Goal: Information Seeking & Learning: Learn about a topic

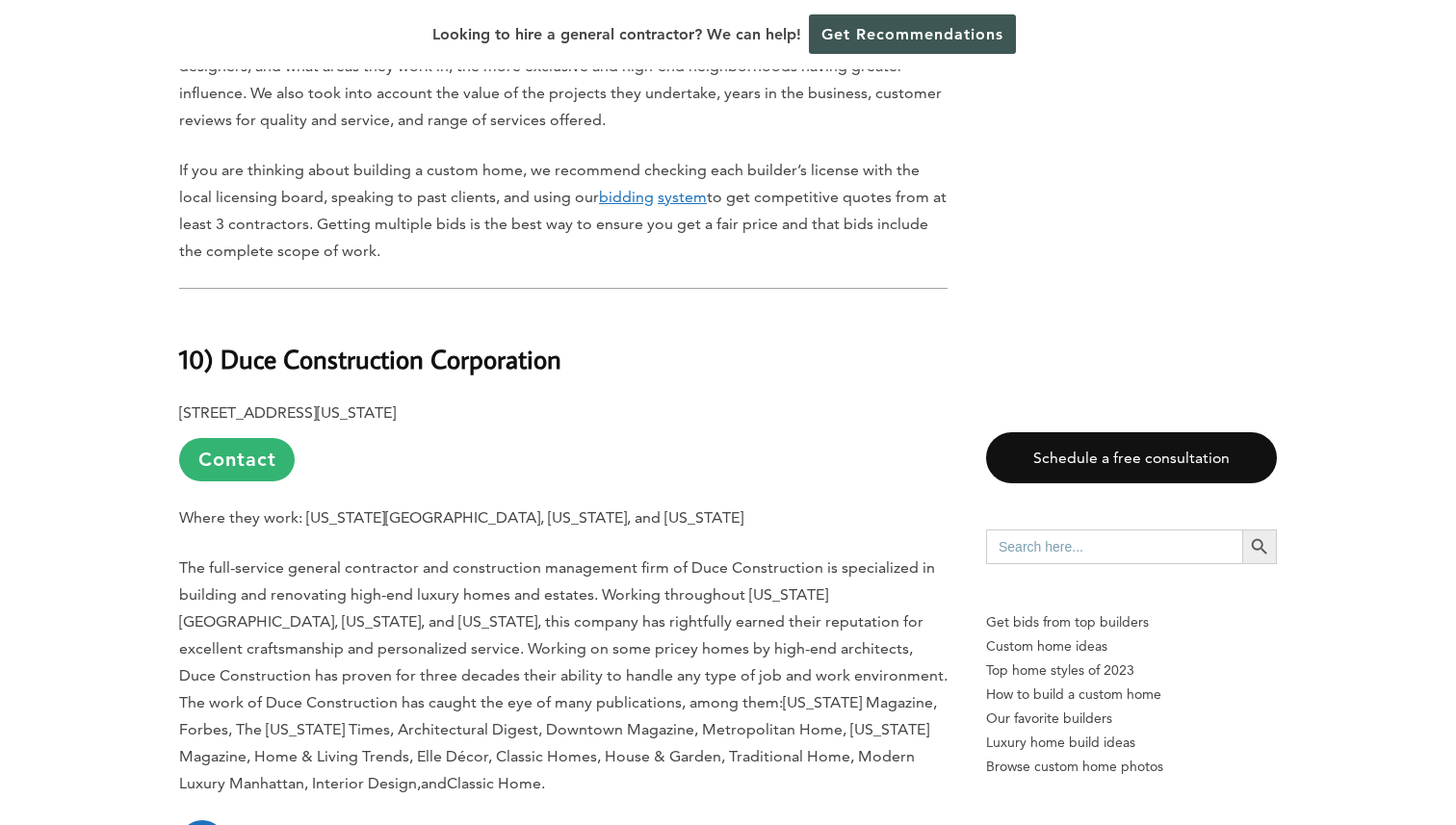
scroll to position [1633, 0]
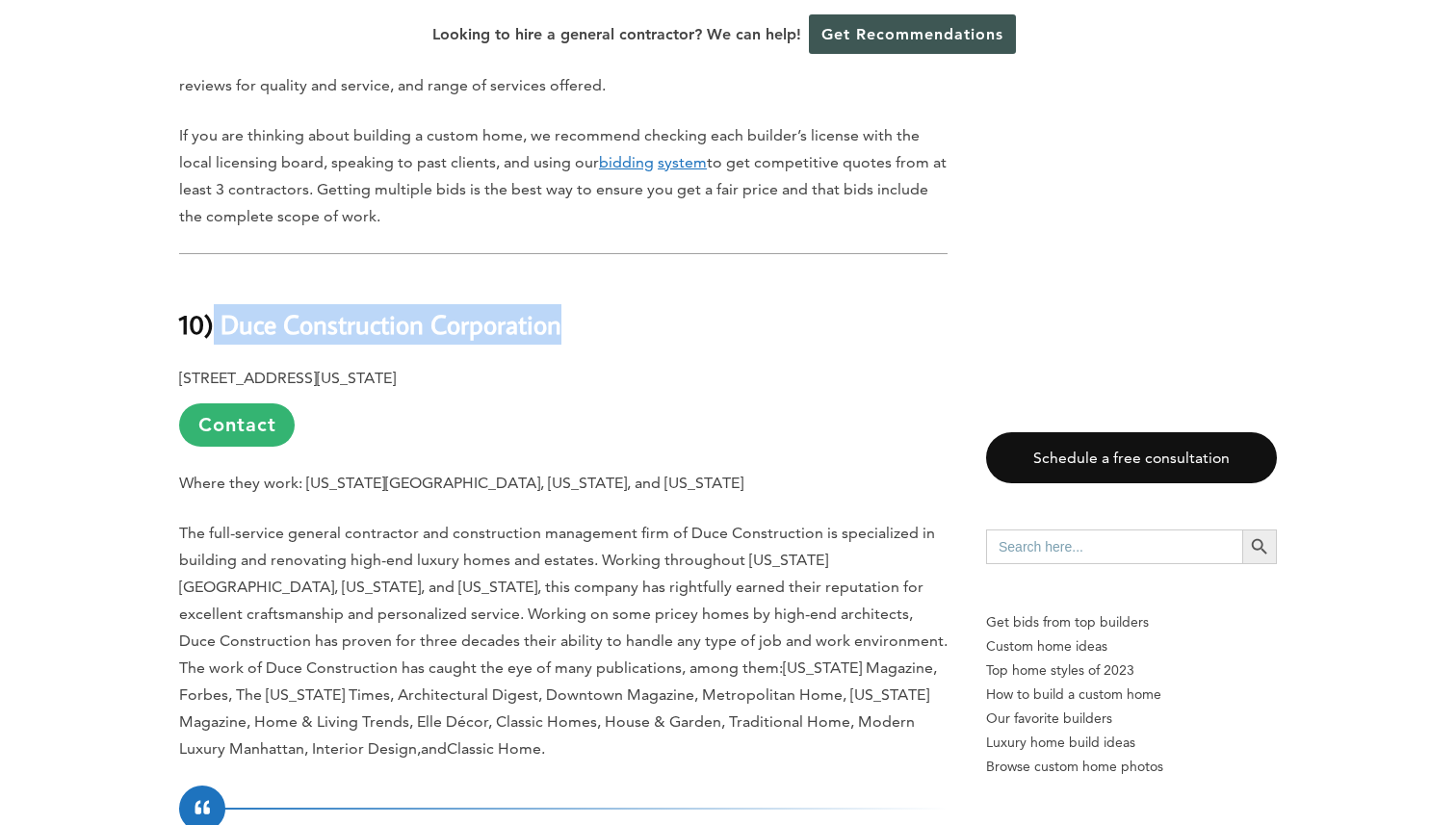
drag, startPoint x: 574, startPoint y: 295, endPoint x: 214, endPoint y: 290, distance: 360.0
click at [214, 290] on h2 "10) Duce Construction Corporation" at bounding box center [563, 310] width 768 height 67
copy b "Duce Construction Corporation"
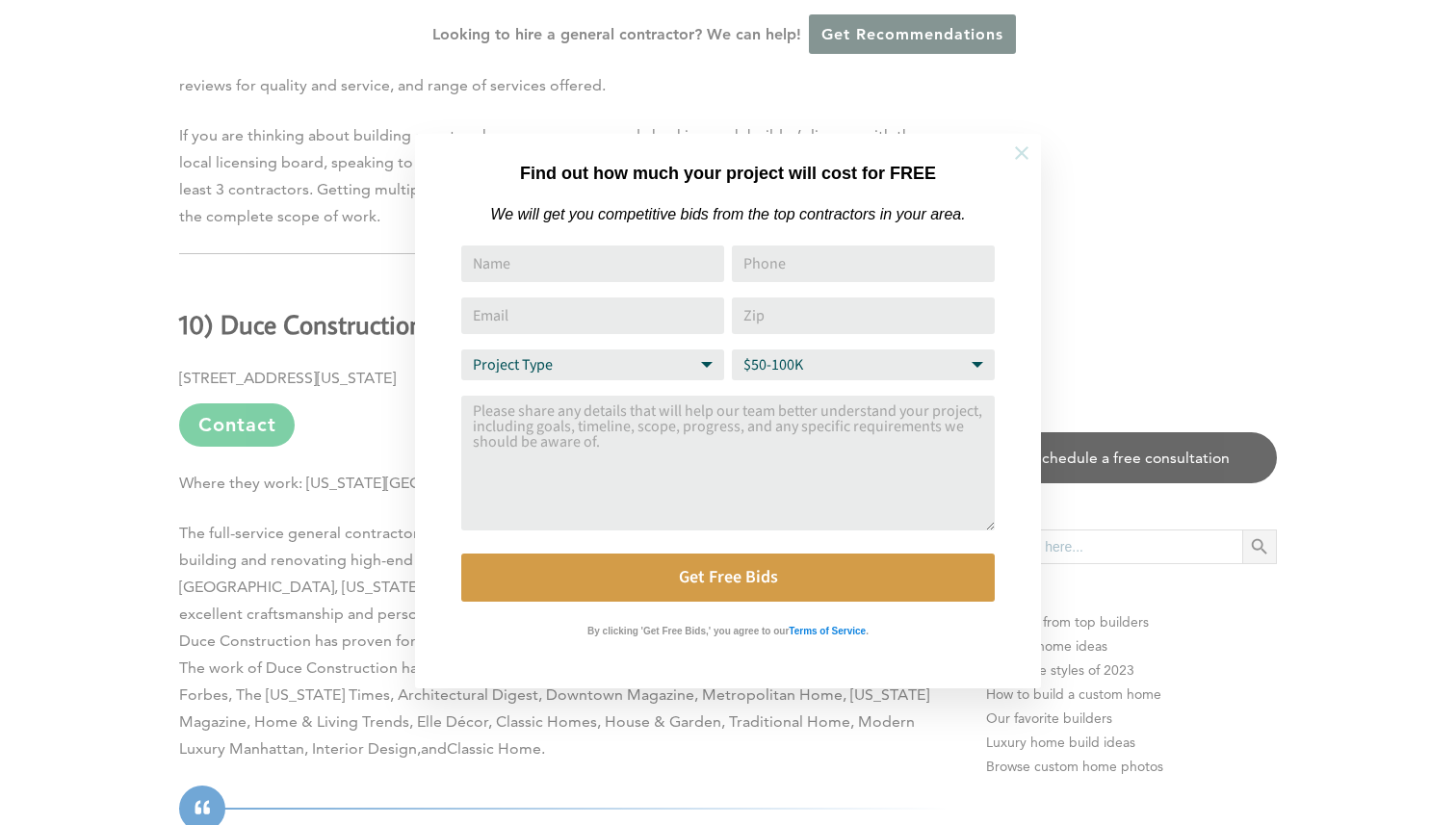
click at [1015, 152] on icon at bounding box center [1021, 152] width 21 height 21
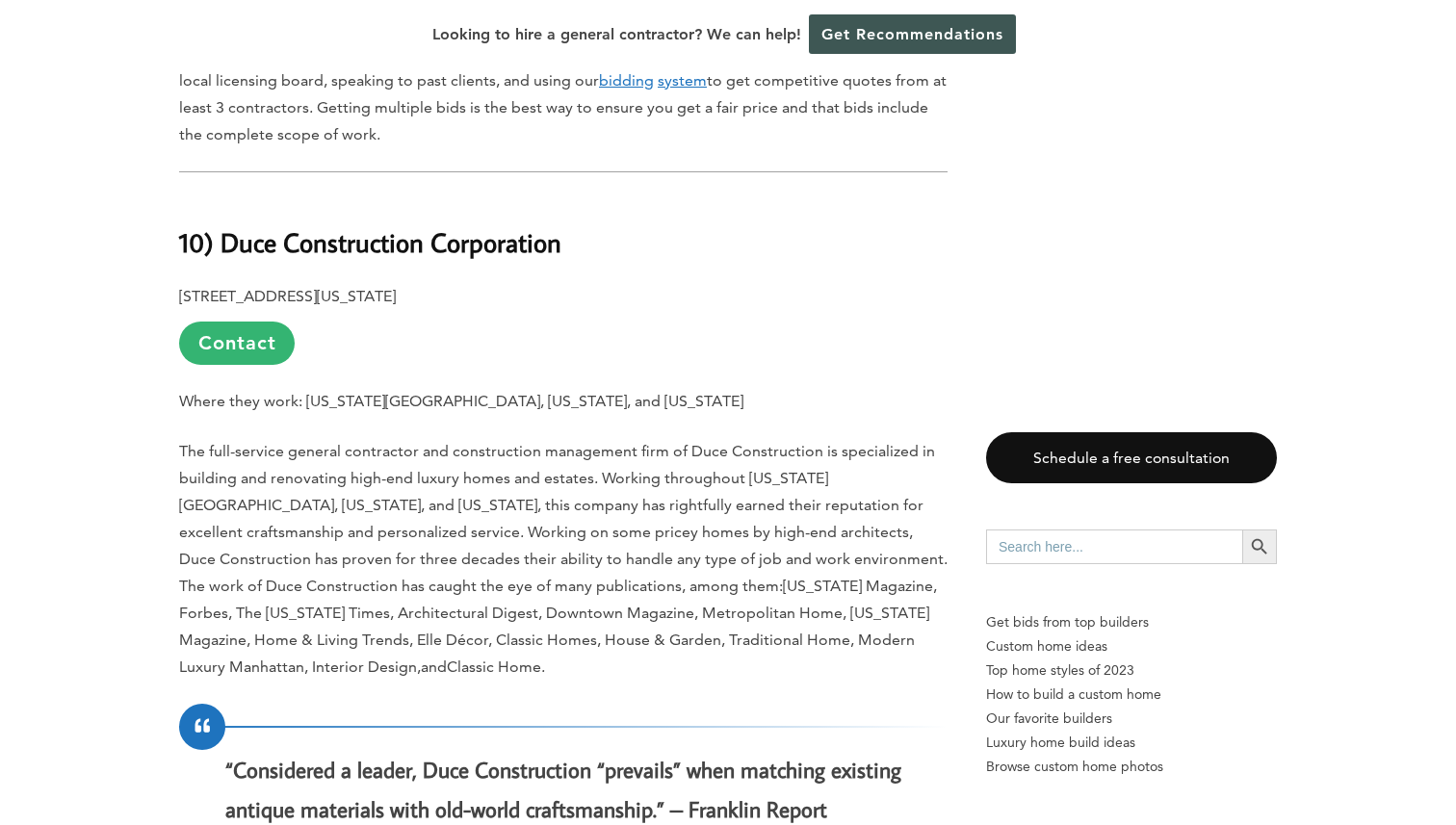
scroll to position [1765, 0]
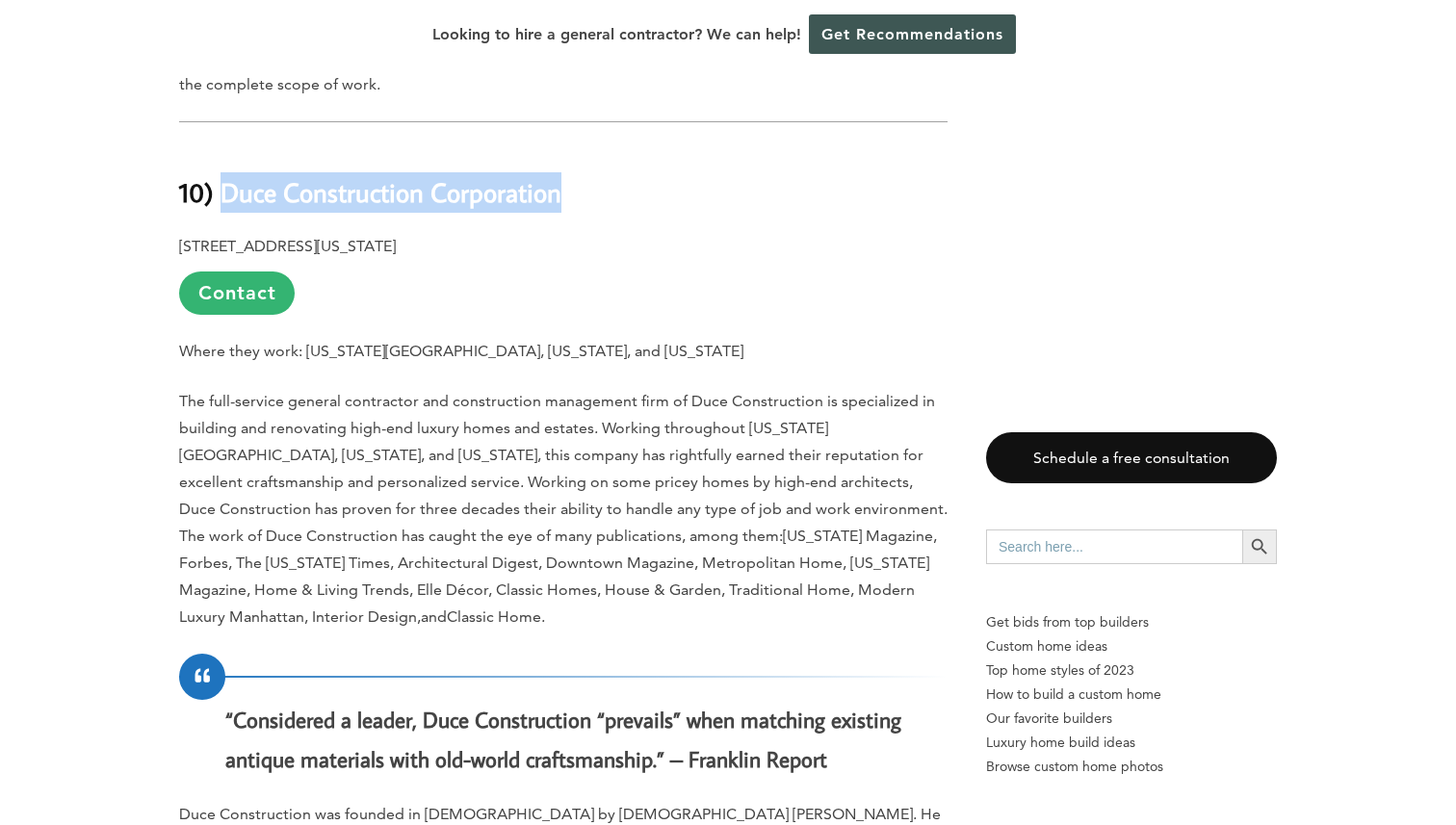
drag, startPoint x: 579, startPoint y: 166, endPoint x: 219, endPoint y: 165, distance: 360.0
click at [219, 165] on h2 "10) Duce Construction Corporation" at bounding box center [563, 178] width 768 height 67
copy b "Duce Construction Corporation"
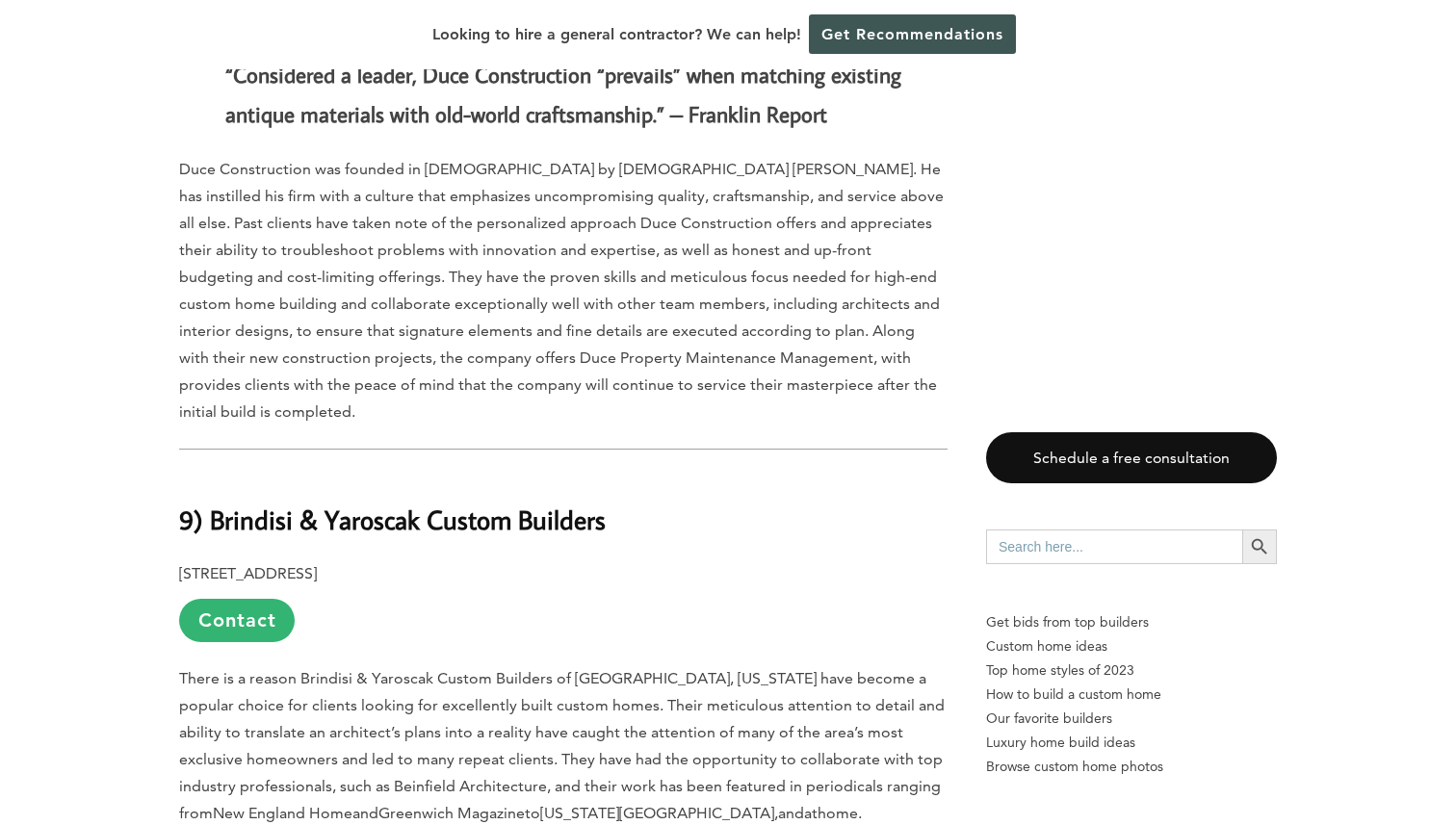
scroll to position [2443, 0]
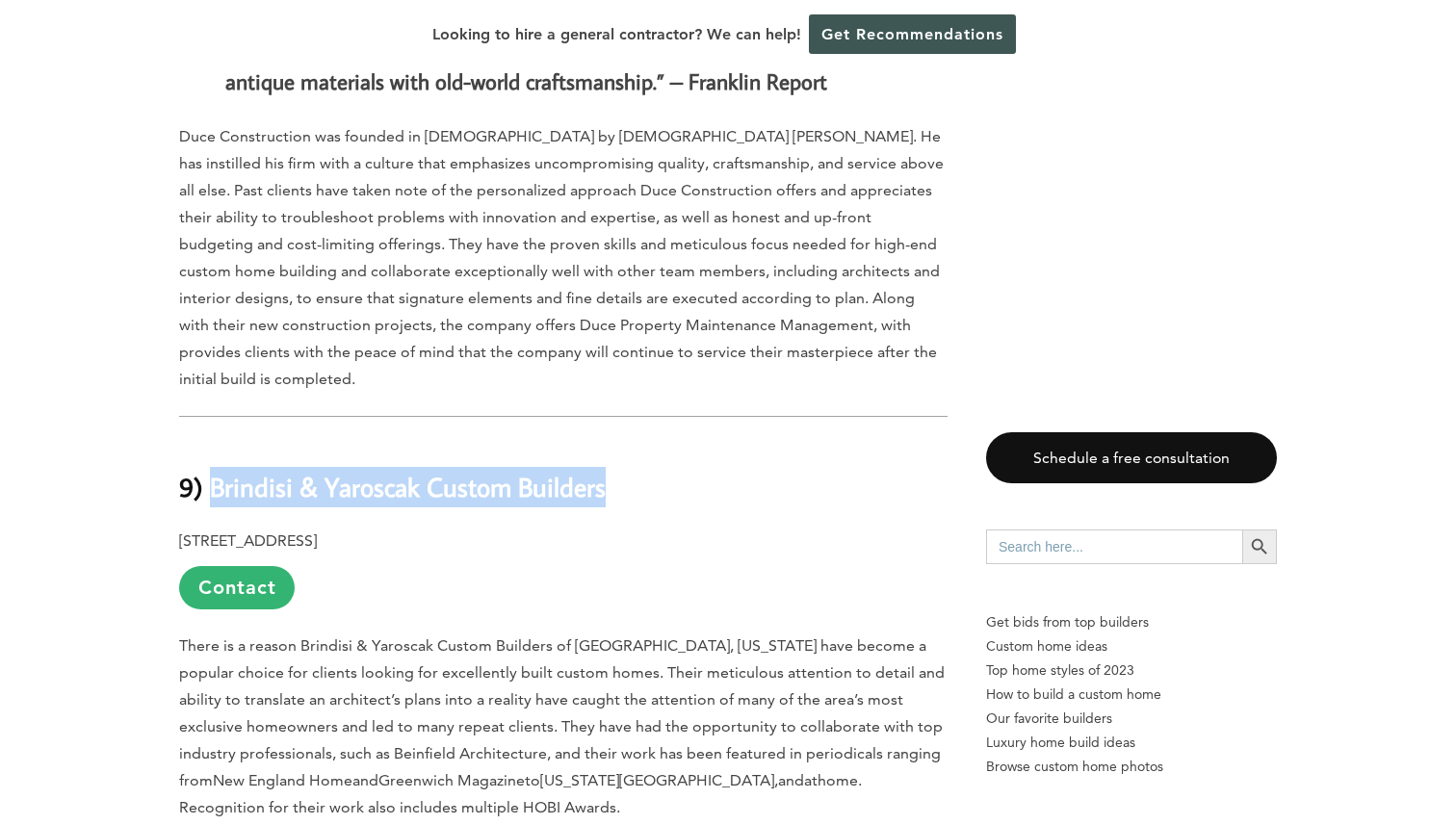
drag, startPoint x: 631, startPoint y: 432, endPoint x: 213, endPoint y: 441, distance: 418.1
click at [212, 441] on h2 "9) Brindisi & Yaroscak Custom Builders" at bounding box center [563, 473] width 768 height 67
copy b "Brindisi & Yaroscak Custom Builders"
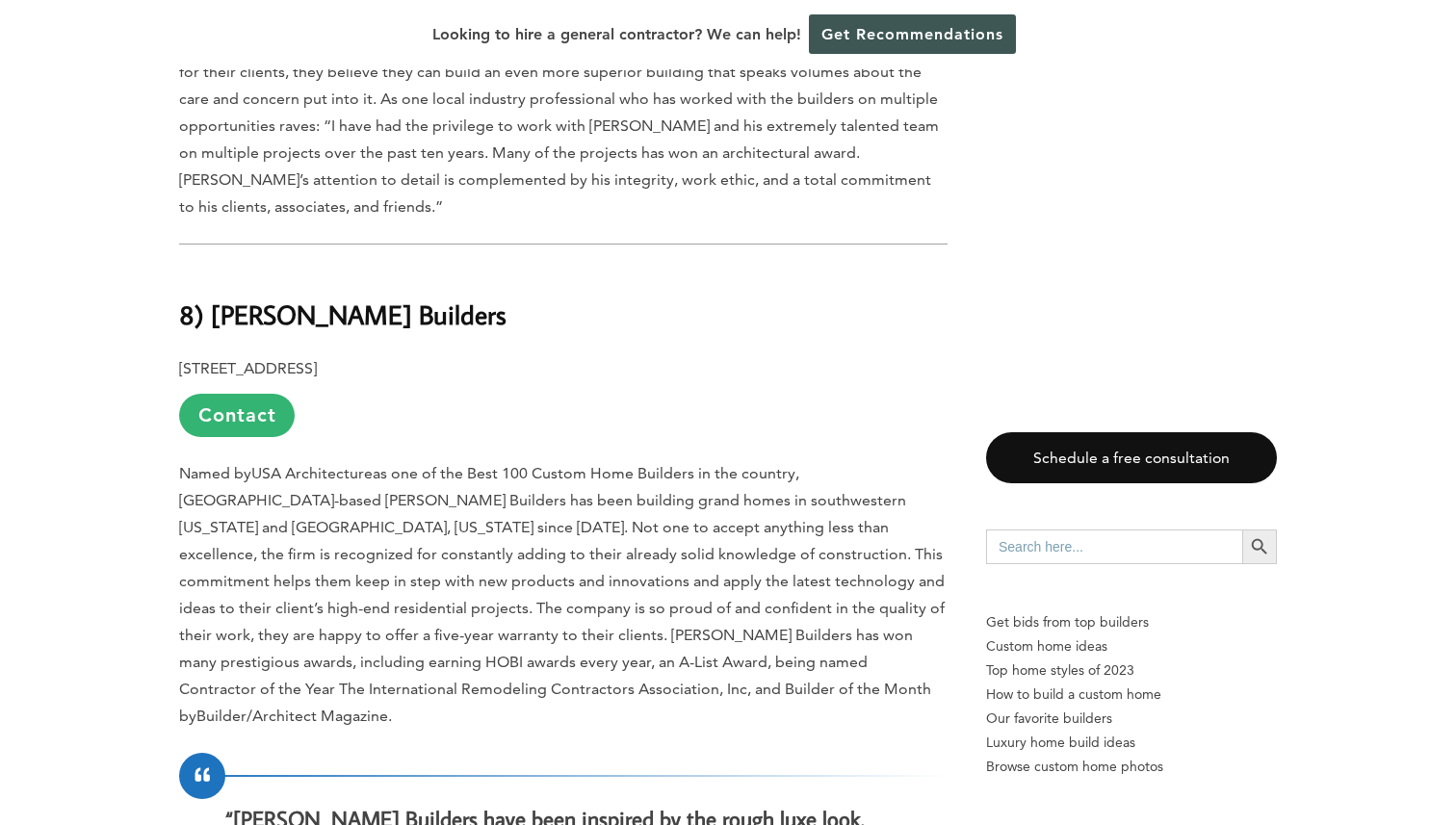
scroll to position [3643, 0]
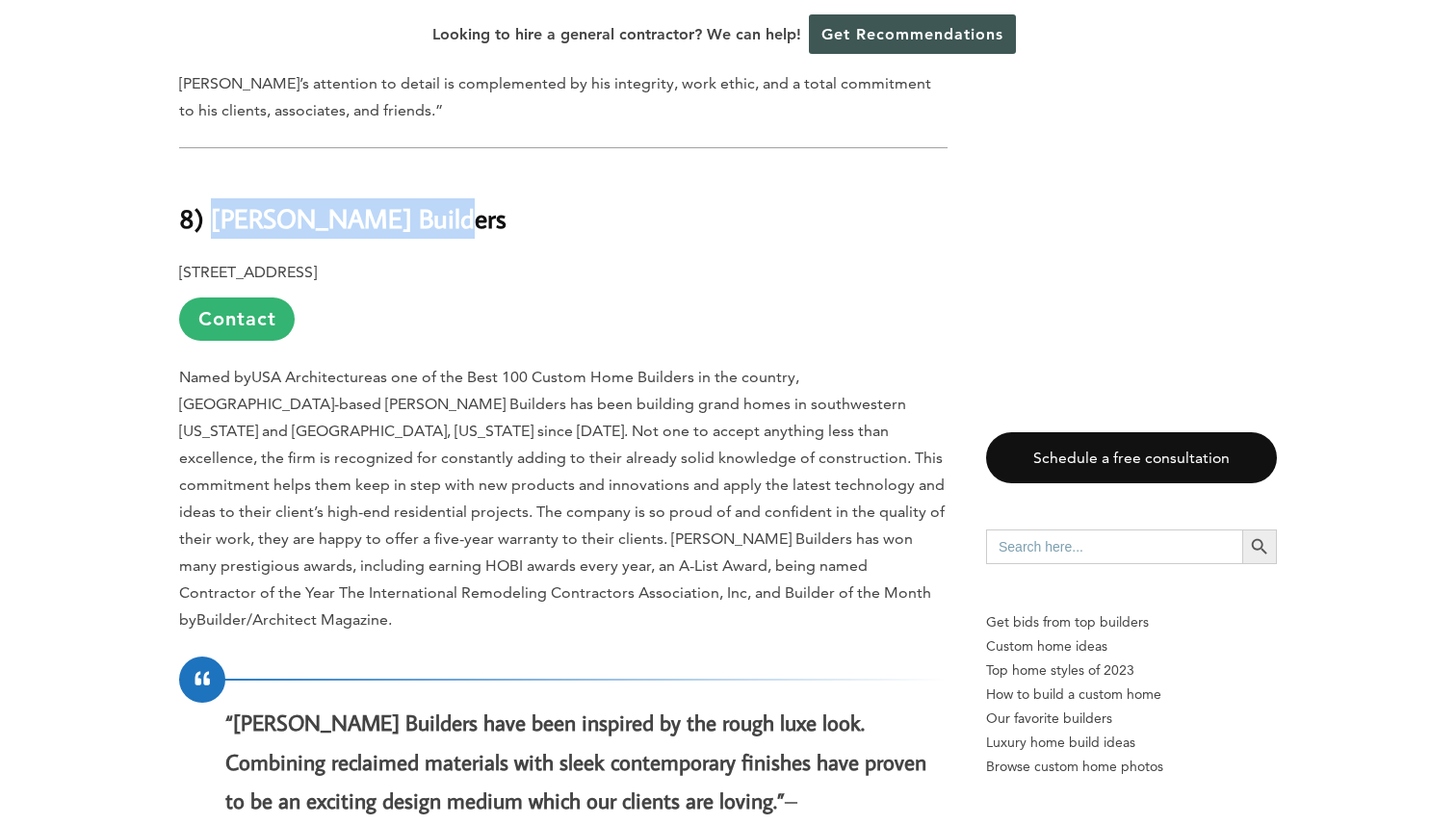
drag, startPoint x: 417, startPoint y: 163, endPoint x: 210, endPoint y: 163, distance: 207.0
click at [210, 171] on h2 "8) [PERSON_NAME] Builders" at bounding box center [563, 204] width 768 height 67
copy b "[PERSON_NAME] Builders"
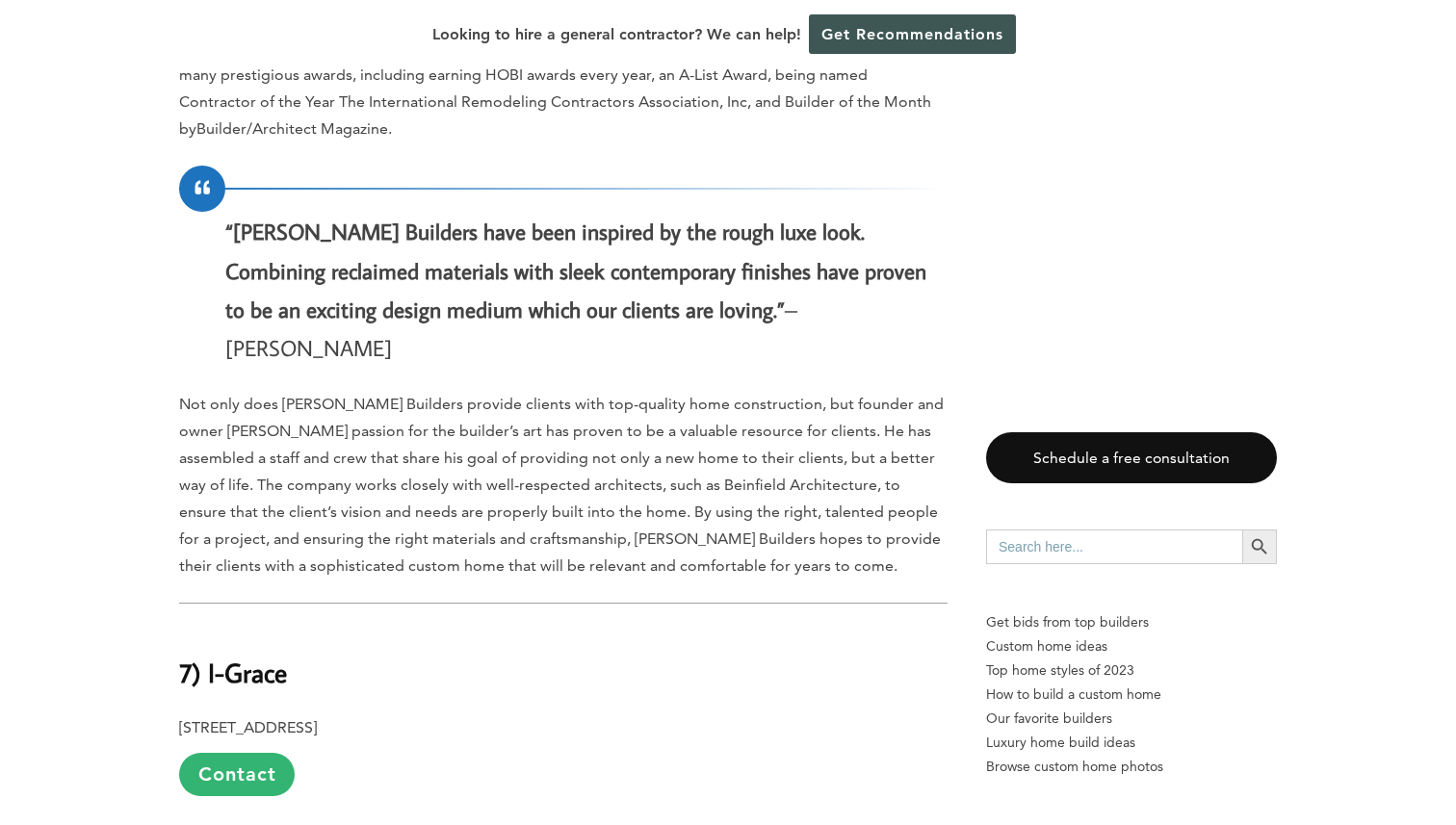
scroll to position [4384, 0]
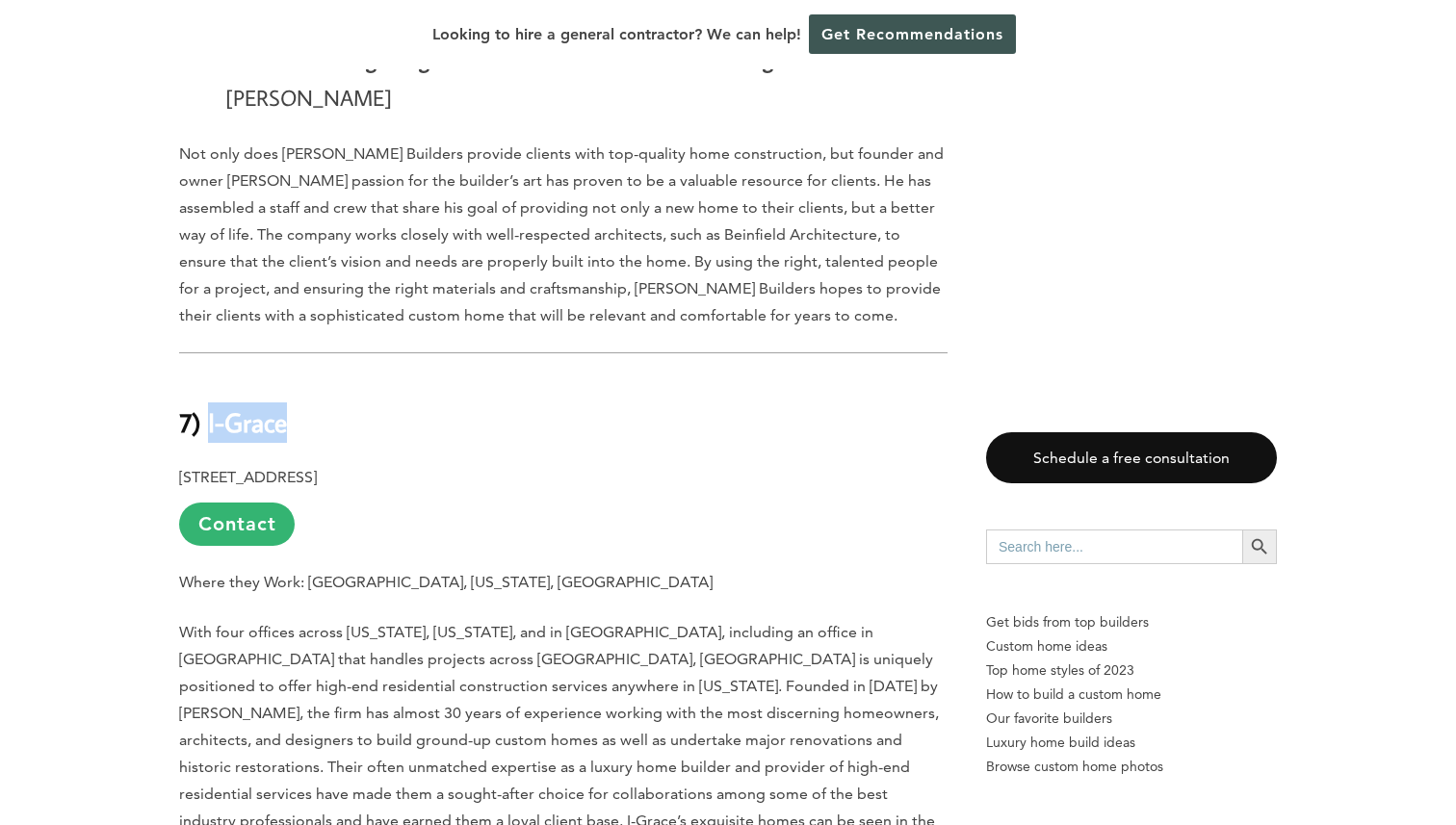
drag, startPoint x: 304, startPoint y: 311, endPoint x: 206, endPoint y: 309, distance: 98.0
click at [206, 377] on h2 "7) I-Grace" at bounding box center [563, 410] width 768 height 67
copy b "I-Grace"
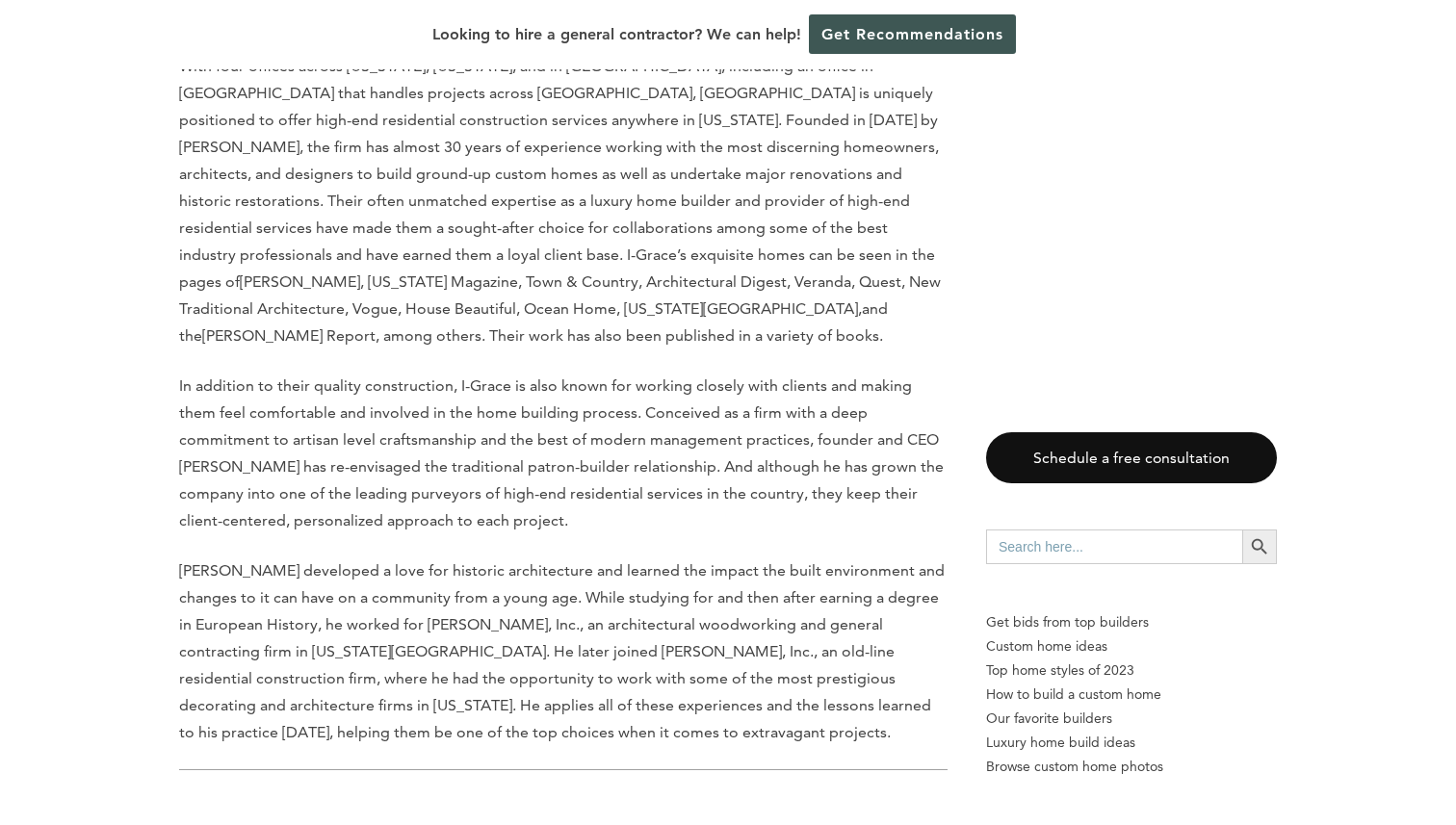
scroll to position [5292, 0]
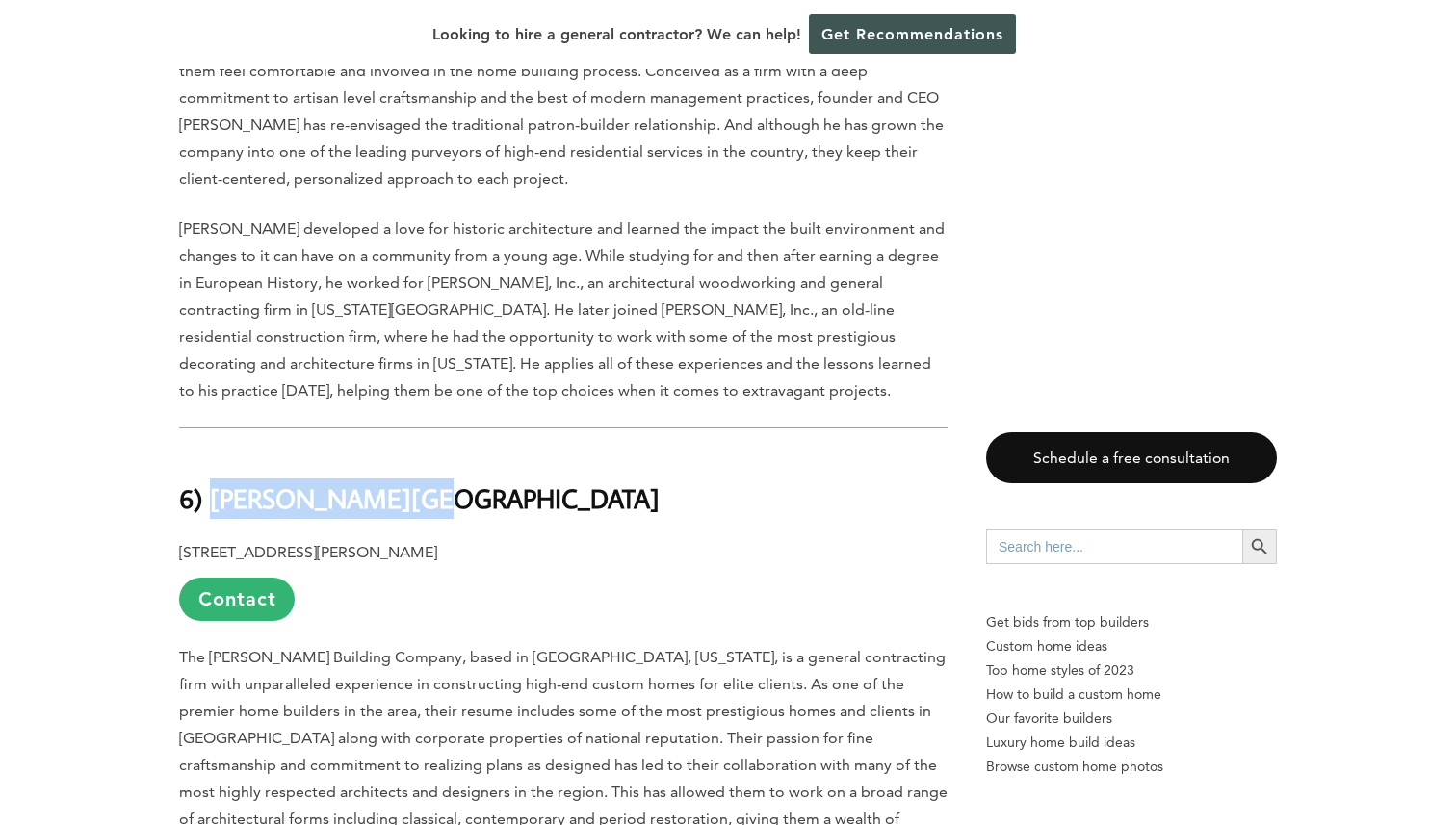
drag, startPoint x: 401, startPoint y: 380, endPoint x: 210, endPoint y: 380, distance: 191.0
click at [210, 451] on h2 "6) [PERSON_NAME][GEOGRAPHIC_DATA]" at bounding box center [563, 484] width 768 height 67
copy b "[PERSON_NAME][GEOGRAPHIC_DATA]"
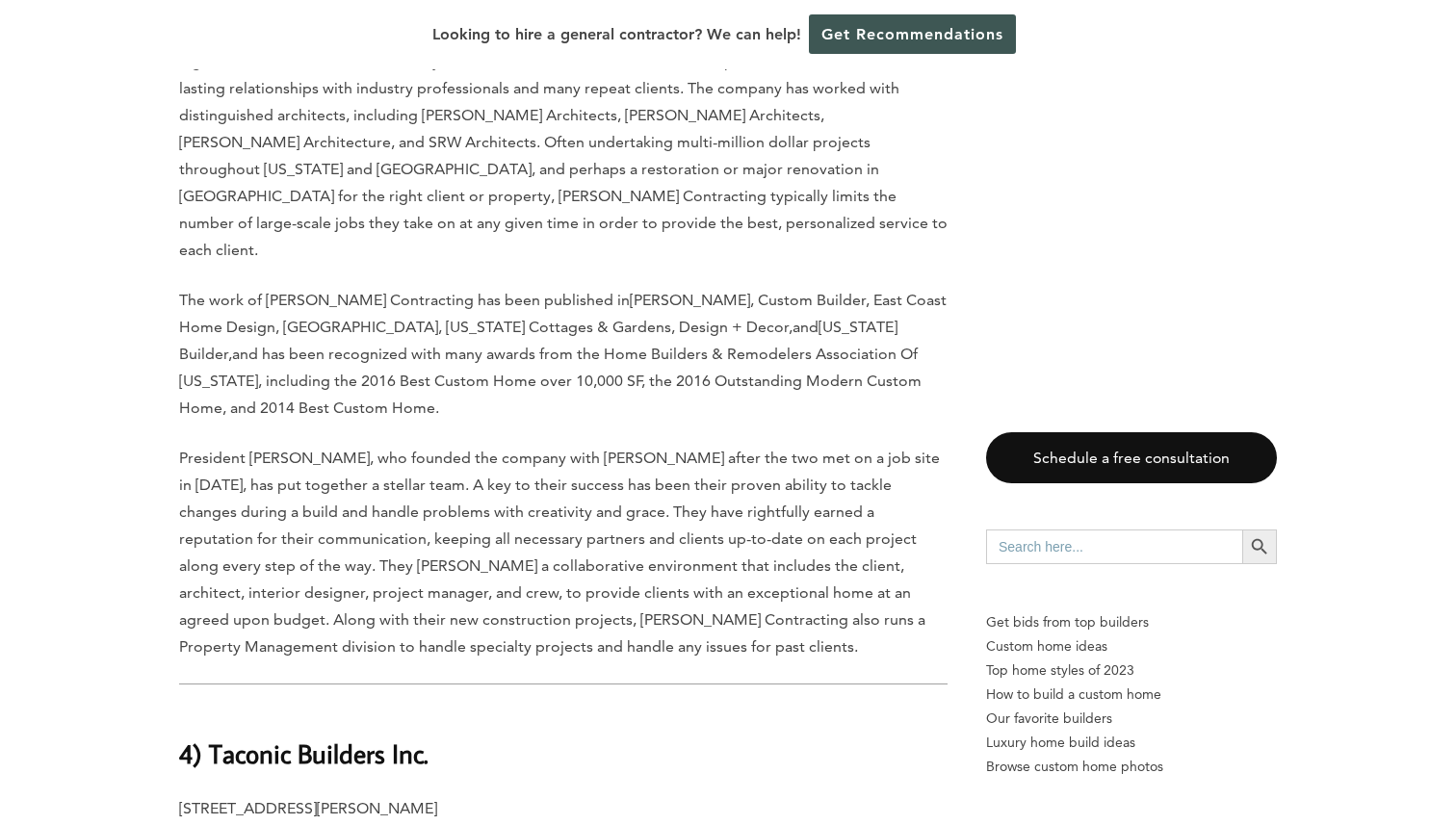
scroll to position [7085, 0]
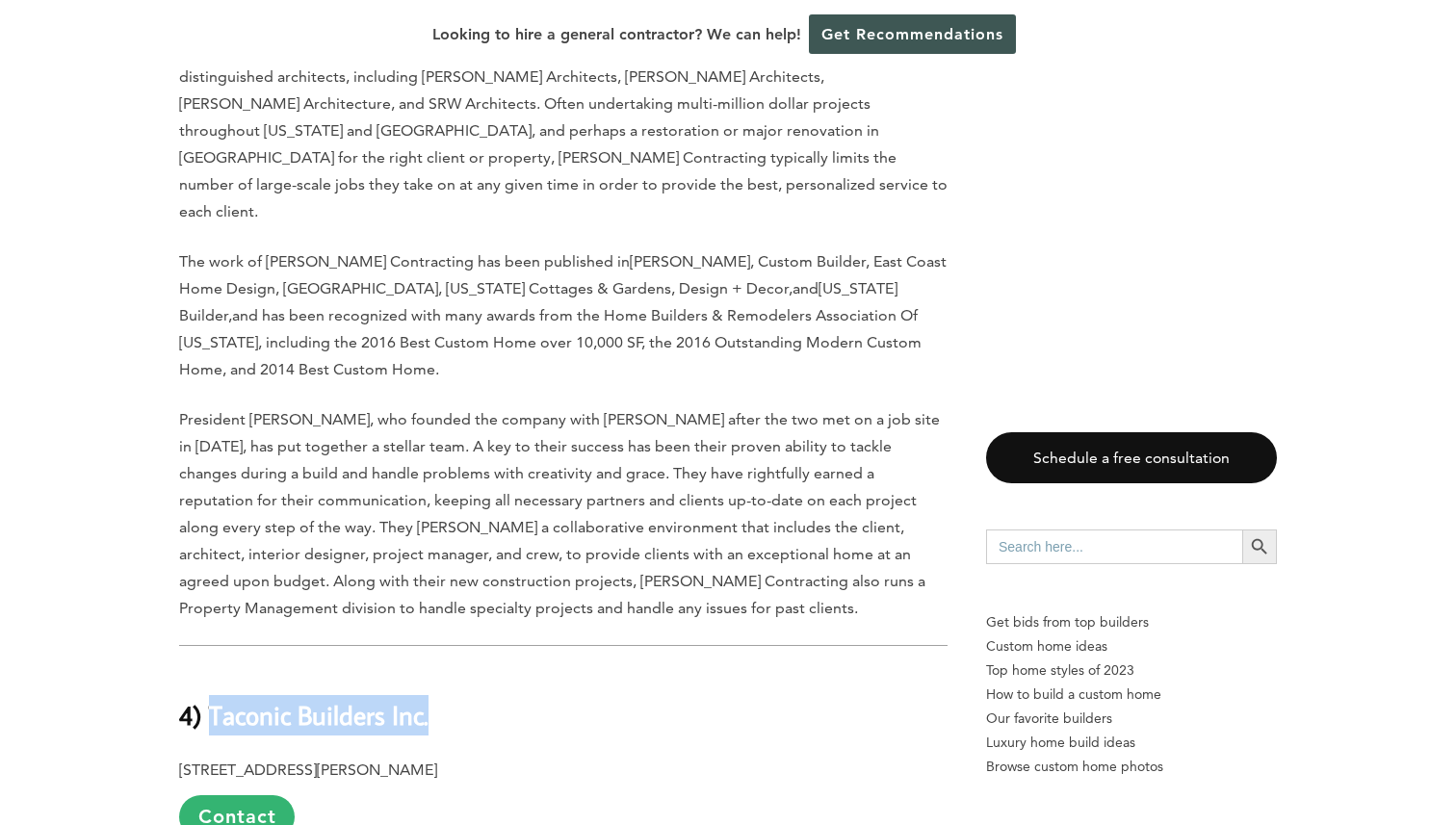
drag, startPoint x: 442, startPoint y: 521, endPoint x: 214, endPoint y: 522, distance: 228.0
click at [214, 670] on h2 "4) Taconic Builders Inc." at bounding box center [563, 702] width 768 height 67
copy b "Taconic Builders Inc."
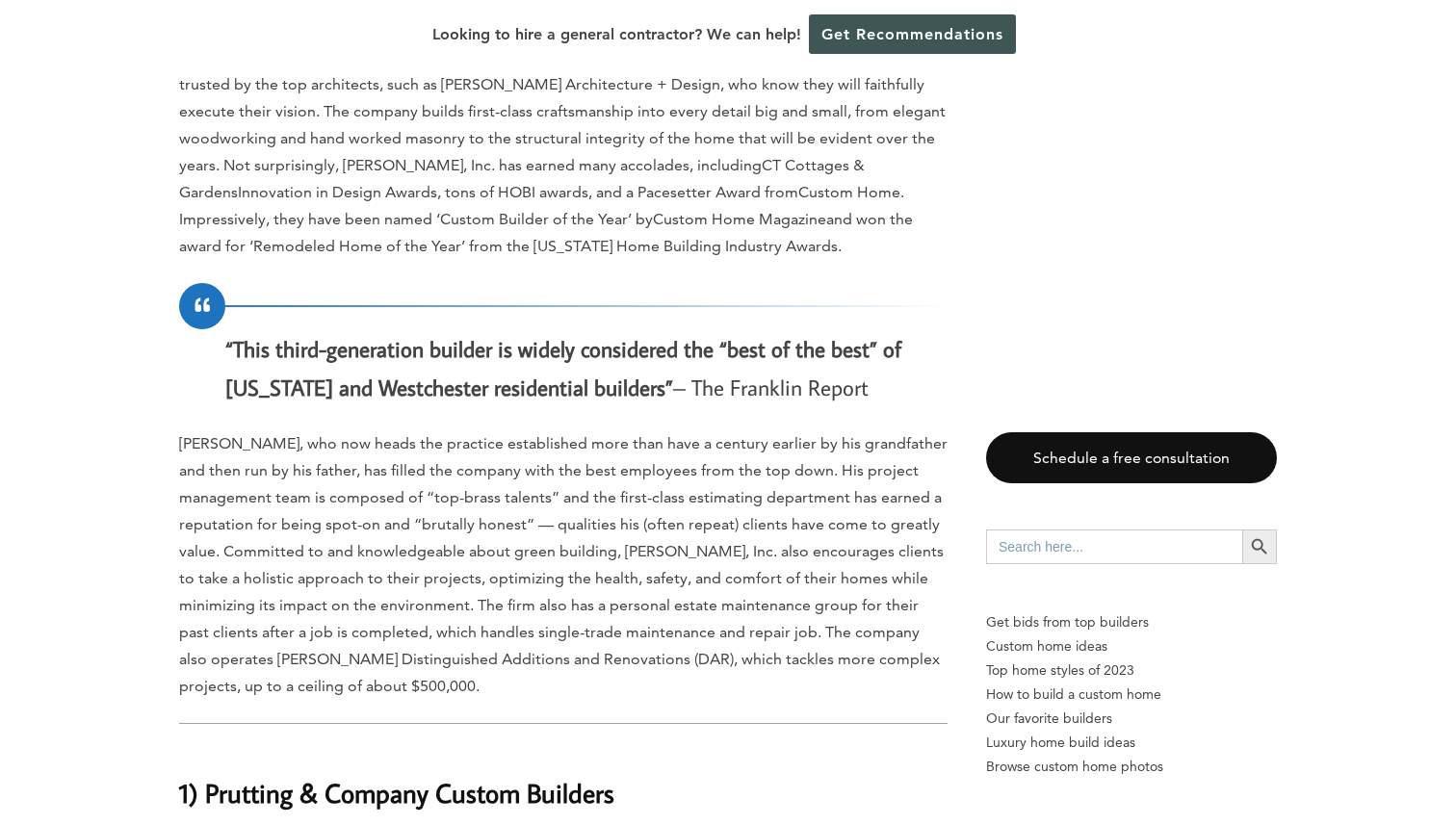
scroll to position [10264, 0]
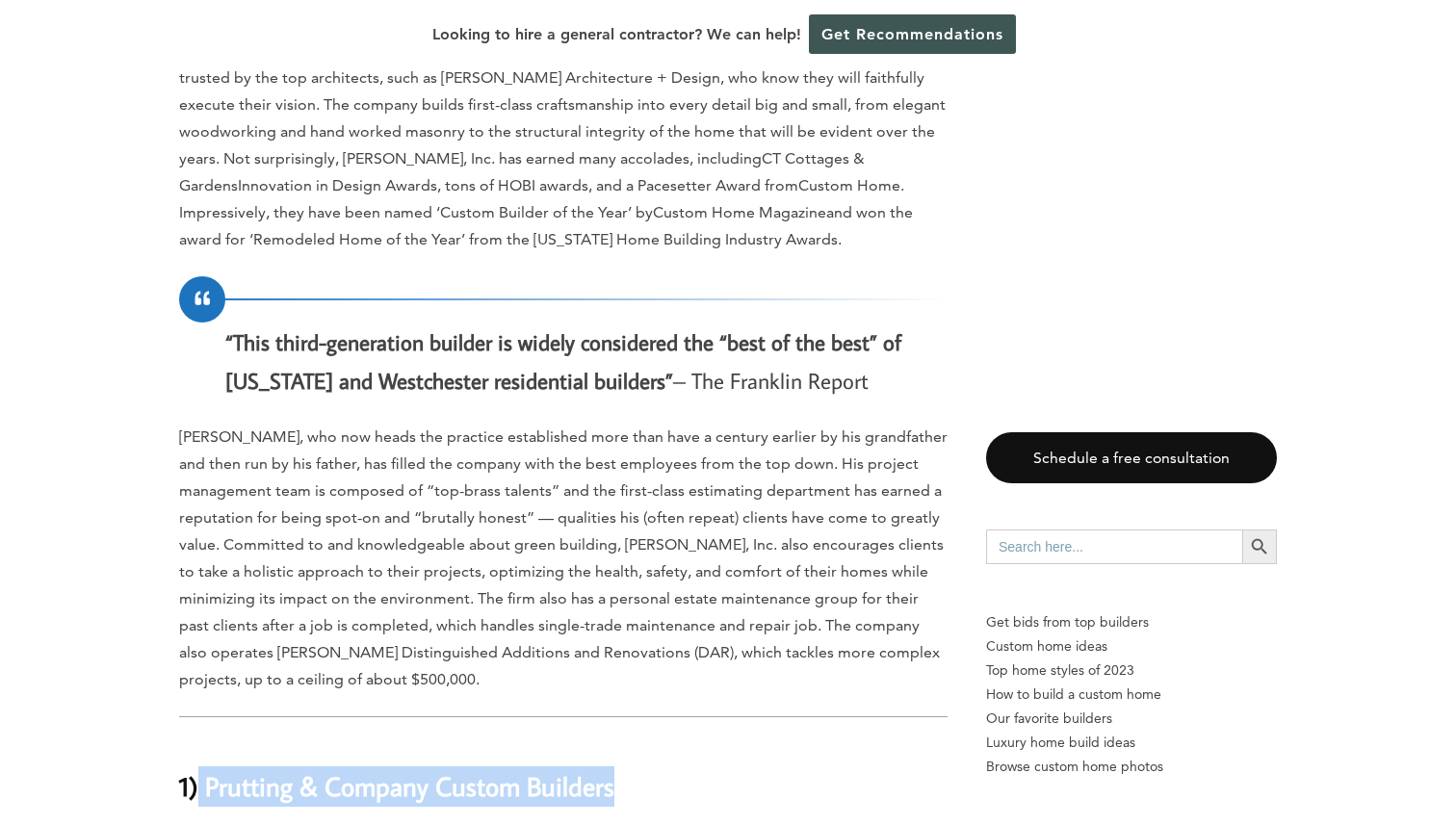
drag, startPoint x: 671, startPoint y: 413, endPoint x: 199, endPoint y: 421, distance: 472.1
click at [199, 740] on h2 "1) Prutting & Company Custom Builders" at bounding box center [563, 773] width 768 height 67
copy b "Prutting & Company Custom Builders"
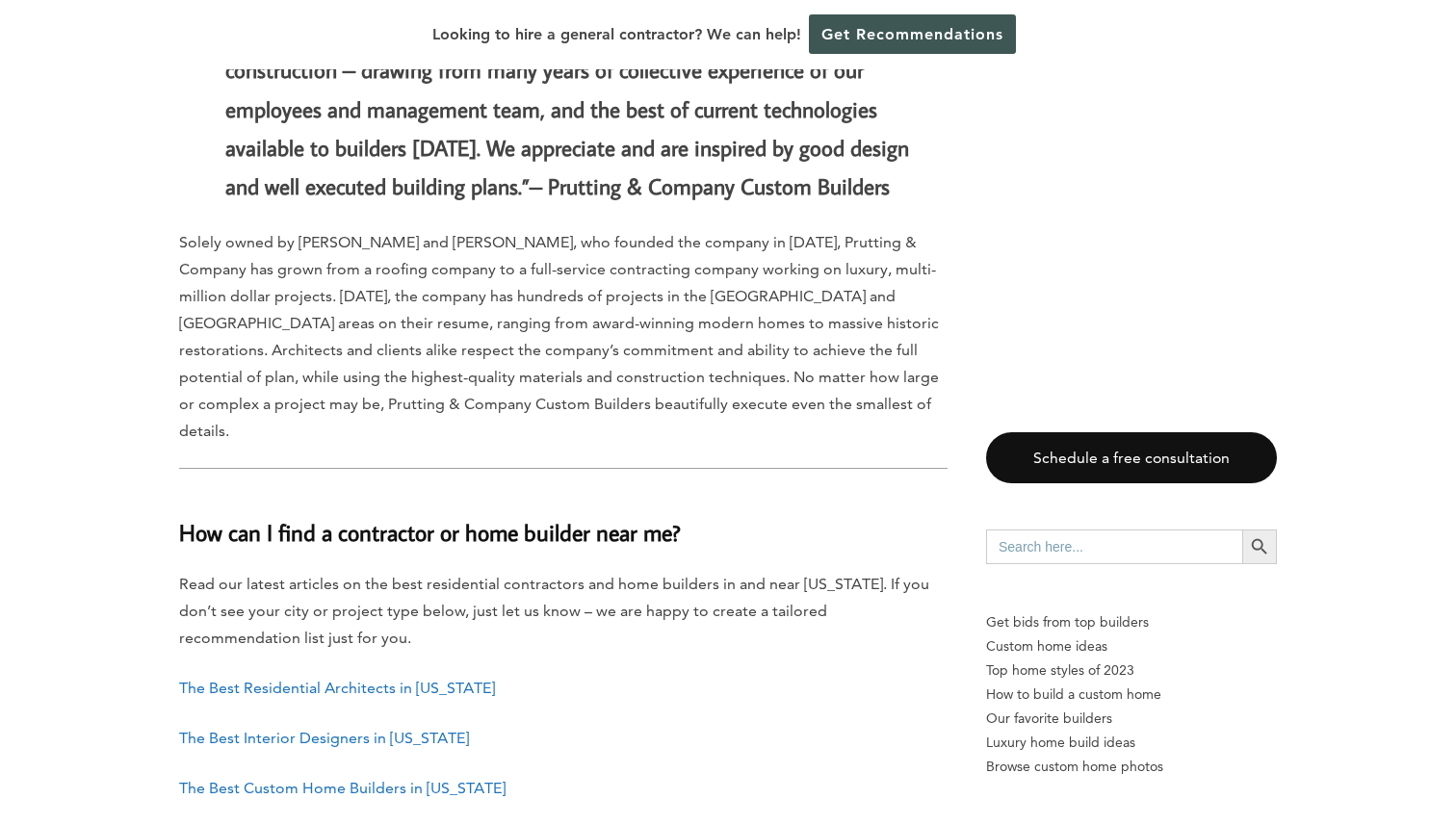
scroll to position [11990, 0]
